Goal: Check status: Check status

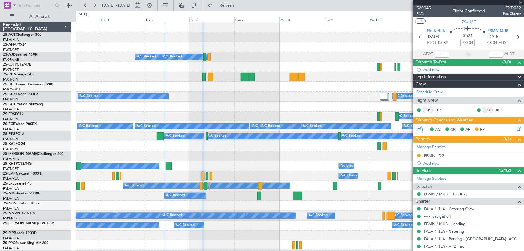
drag, startPoint x: 522, startPoint y: 2, endPoint x: 470, endPoint y: 15, distance: 53.8
click at [522, 2] on span at bounding box center [521, 2] width 6 height 5
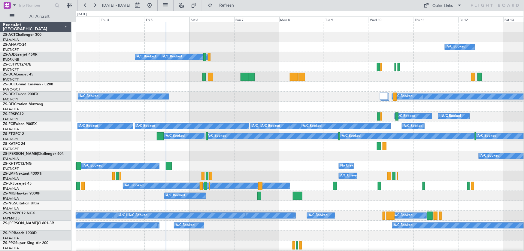
click at [262, 152] on div "A/C Booked A/C Booked" at bounding box center [300, 156] width 448 height 10
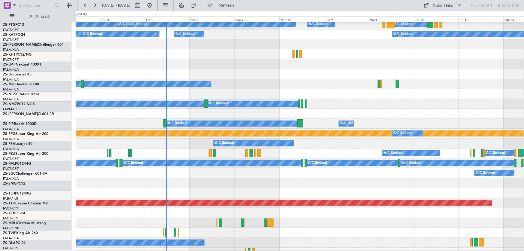
scroll to position [191, 0]
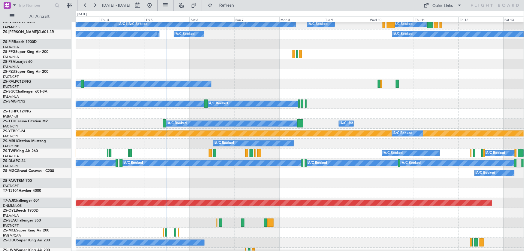
click at [336, 196] on div at bounding box center [300, 193] width 448 height 10
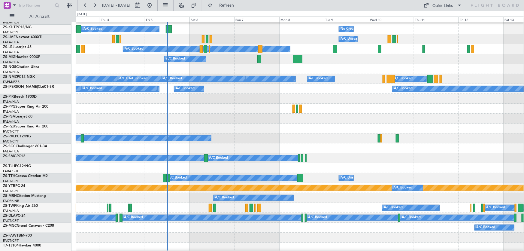
scroll to position [109, 0]
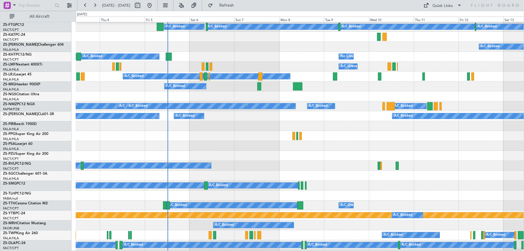
click at [363, 172] on div at bounding box center [300, 176] width 448 height 10
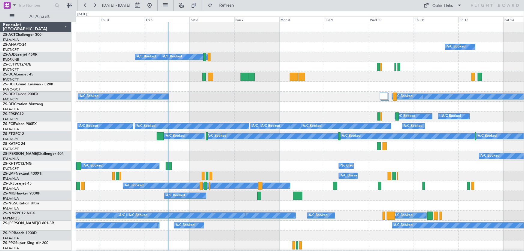
click at [289, 158] on div "A/C Booked A/C Booked" at bounding box center [300, 156] width 448 height 10
click at [238, 99] on div "A/C Booked A/C Booked A/C Booked A/C Booked A/C Booked" at bounding box center [300, 97] width 448 height 10
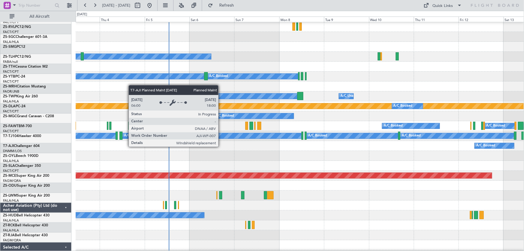
scroll to position [218, 0]
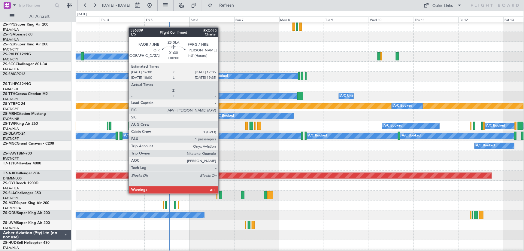
click at [221, 193] on div at bounding box center [220, 195] width 3 height 8
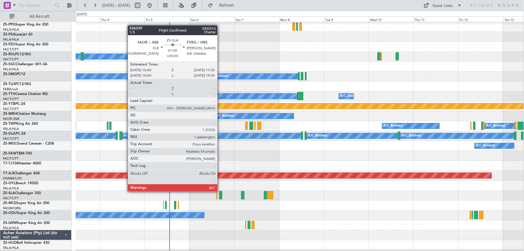
click at [220, 191] on div at bounding box center [220, 195] width 3 height 8
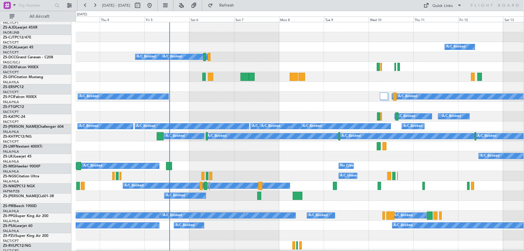
scroll to position [0, 0]
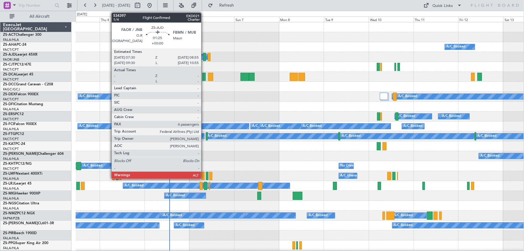
click at [204, 55] on div at bounding box center [204, 57] width 3 height 8
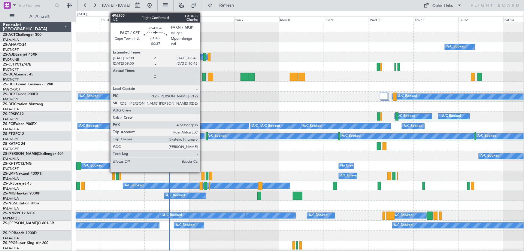
click at [203, 75] on div at bounding box center [204, 77] width 4 height 8
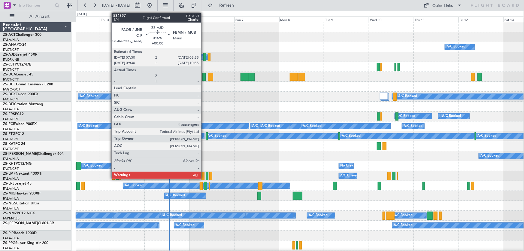
click at [204, 56] on div at bounding box center [204, 57] width 3 height 8
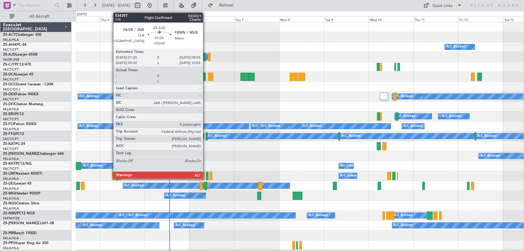
click at [206, 58] on div at bounding box center [204, 57] width 3 height 8
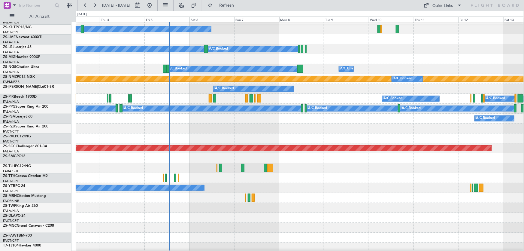
scroll to position [246, 0]
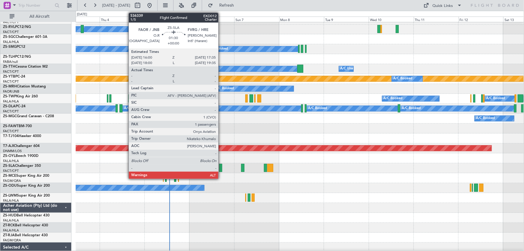
click at [221, 166] on div at bounding box center [220, 168] width 3 height 8
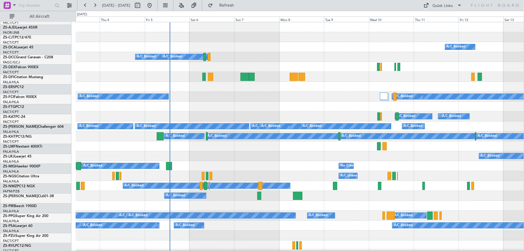
scroll to position [0, 0]
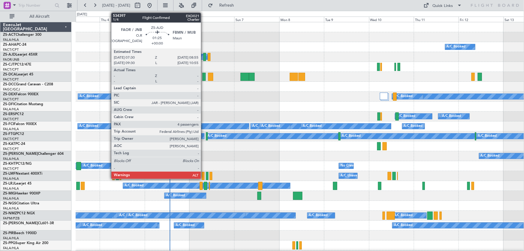
click at [204, 56] on div at bounding box center [204, 57] width 3 height 8
click at [206, 55] on div "A/C Booked A/C Booked A/C Booked A/C Booked" at bounding box center [300, 57] width 448 height 10
click at [205, 58] on div at bounding box center [204, 57] width 3 height 8
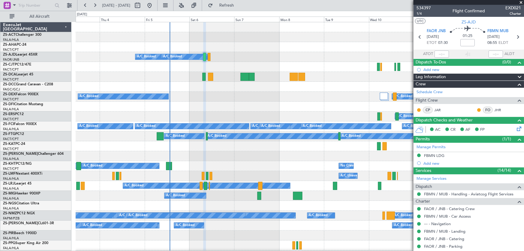
scroll to position [27, 0]
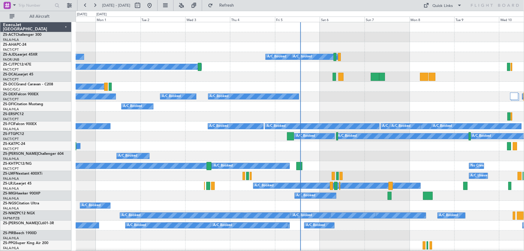
click at [401, 165] on div "No Crew A/C Unavailable A/C Booked A/C Booked" at bounding box center [300, 166] width 448 height 10
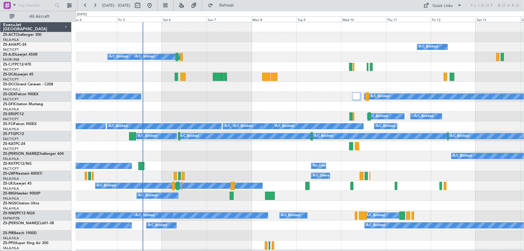
click at [280, 166] on div "A/C Unavailable No Crew A/C Booked" at bounding box center [300, 166] width 448 height 10
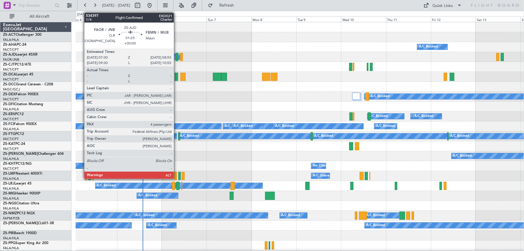
click at [177, 57] on div at bounding box center [177, 57] width 3 height 8
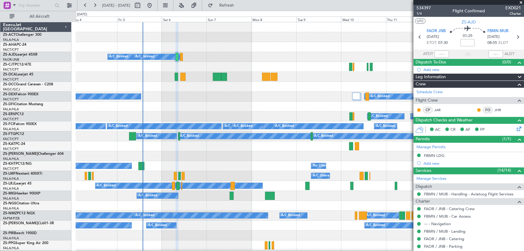
click at [522, 2] on span at bounding box center [521, 2] width 6 height 5
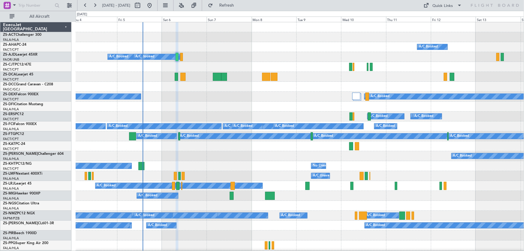
type input "0"
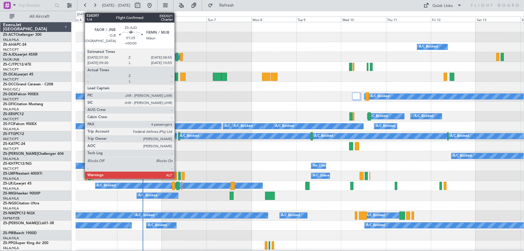
click at [177, 57] on div at bounding box center [177, 57] width 3 height 8
